Goal: Information Seeking & Learning: Learn about a topic

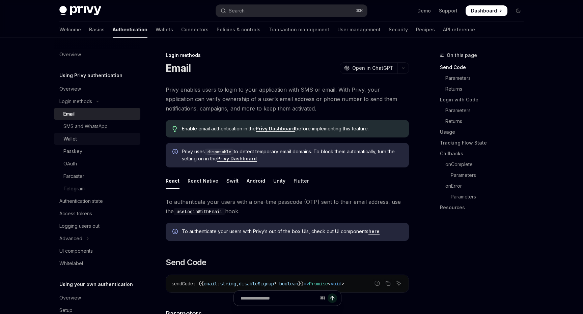
click at [84, 141] on div "Wallet" at bounding box center [99, 139] width 73 height 8
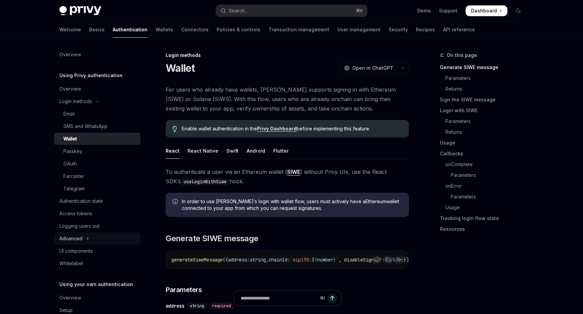
click at [78, 241] on div "Advanced" at bounding box center [70, 239] width 23 height 8
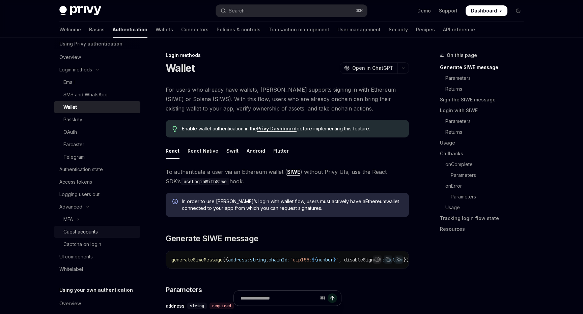
scroll to position [33, 0]
click at [80, 269] on div "Whitelabel" at bounding box center [71, 268] width 24 height 8
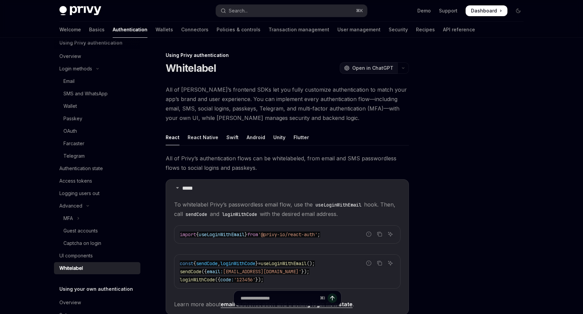
click at [359, 70] on span "Open in ChatGPT" at bounding box center [372, 68] width 41 height 7
click at [73, 158] on div "Telegram" at bounding box center [73, 156] width 21 height 8
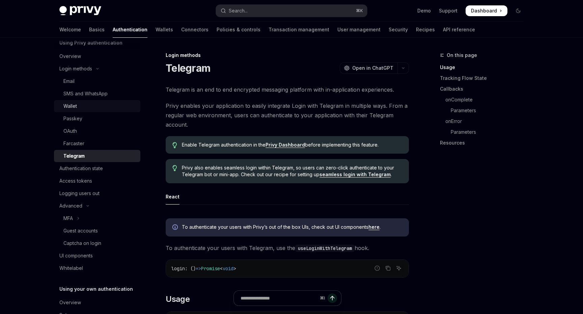
click at [97, 106] on div "Wallet" at bounding box center [99, 106] width 73 height 8
type textarea "*"
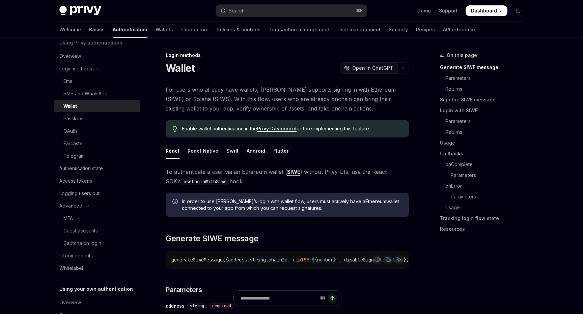
click at [357, 67] on span "Open in ChatGPT" at bounding box center [372, 68] width 41 height 7
click at [382, 68] on span "Open in ChatGPT" at bounding box center [372, 68] width 41 height 7
click at [492, 11] on span "Dashboard" at bounding box center [484, 10] width 26 height 7
